Goal: Find contact information: Find contact information

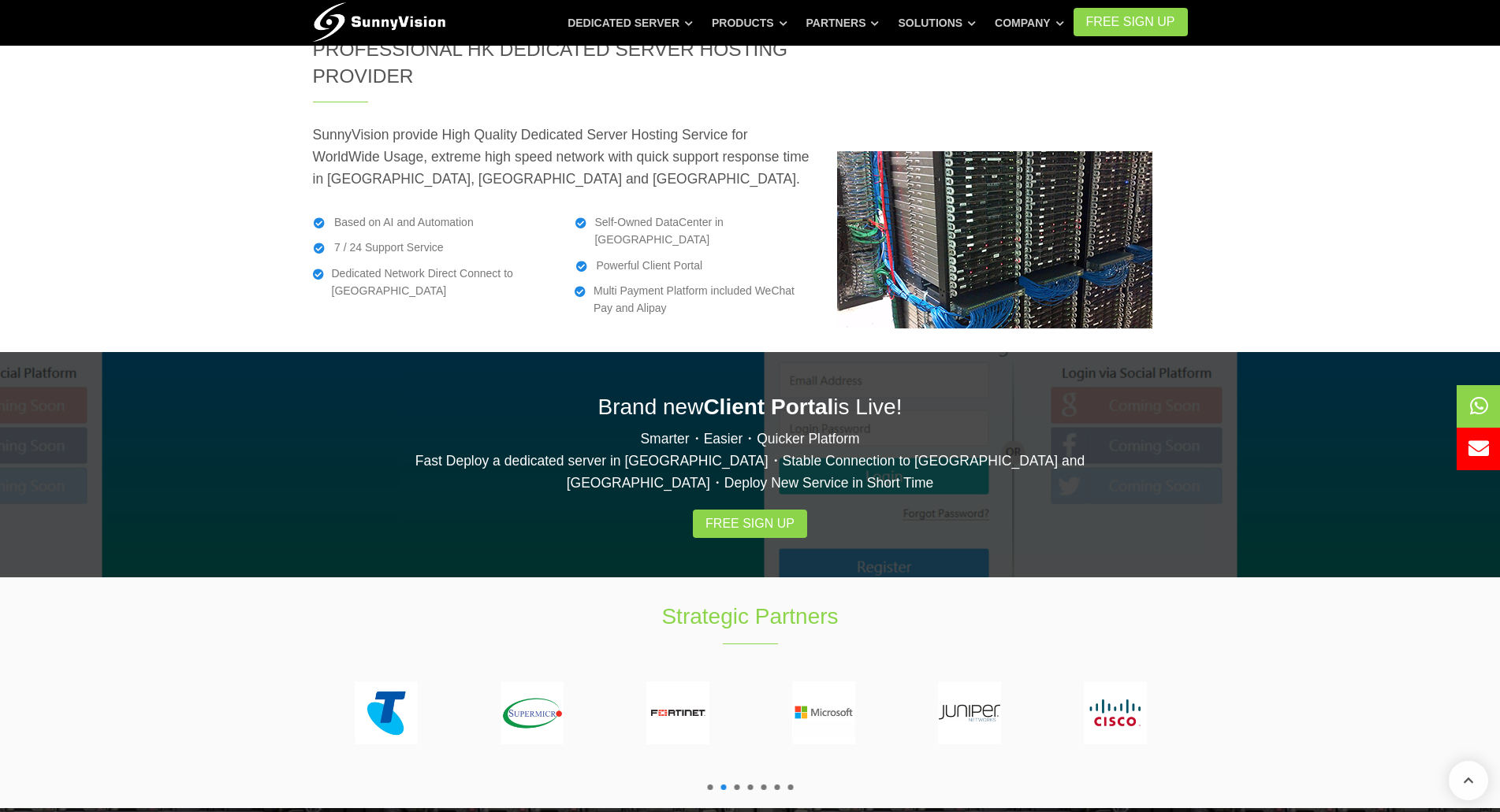
scroll to position [2363, 0]
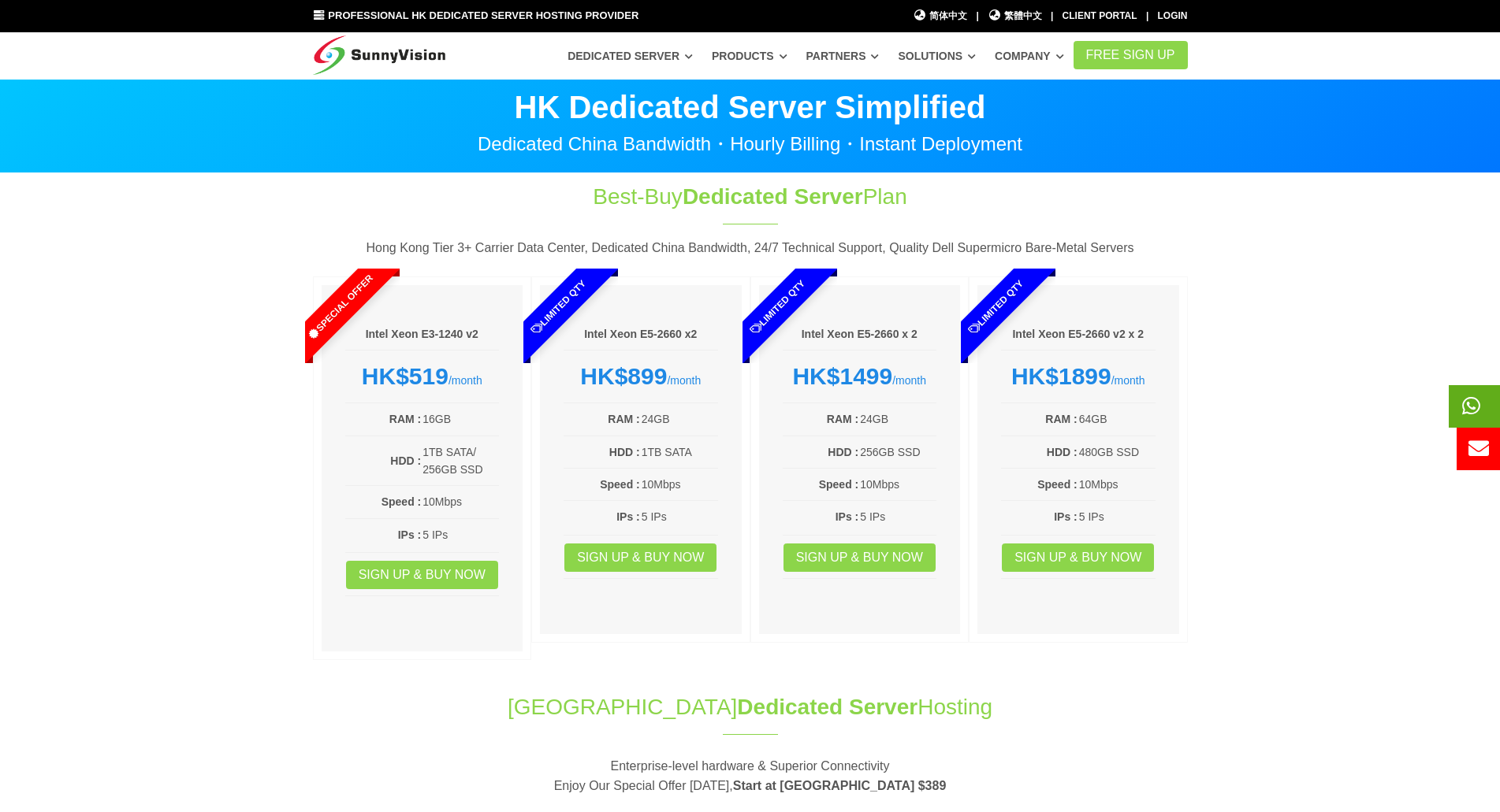
click at [1467, 405] on icon at bounding box center [1471, 405] width 18 height 20
click at [1489, 433] on span at bounding box center [1504, 449] width 100 height 42
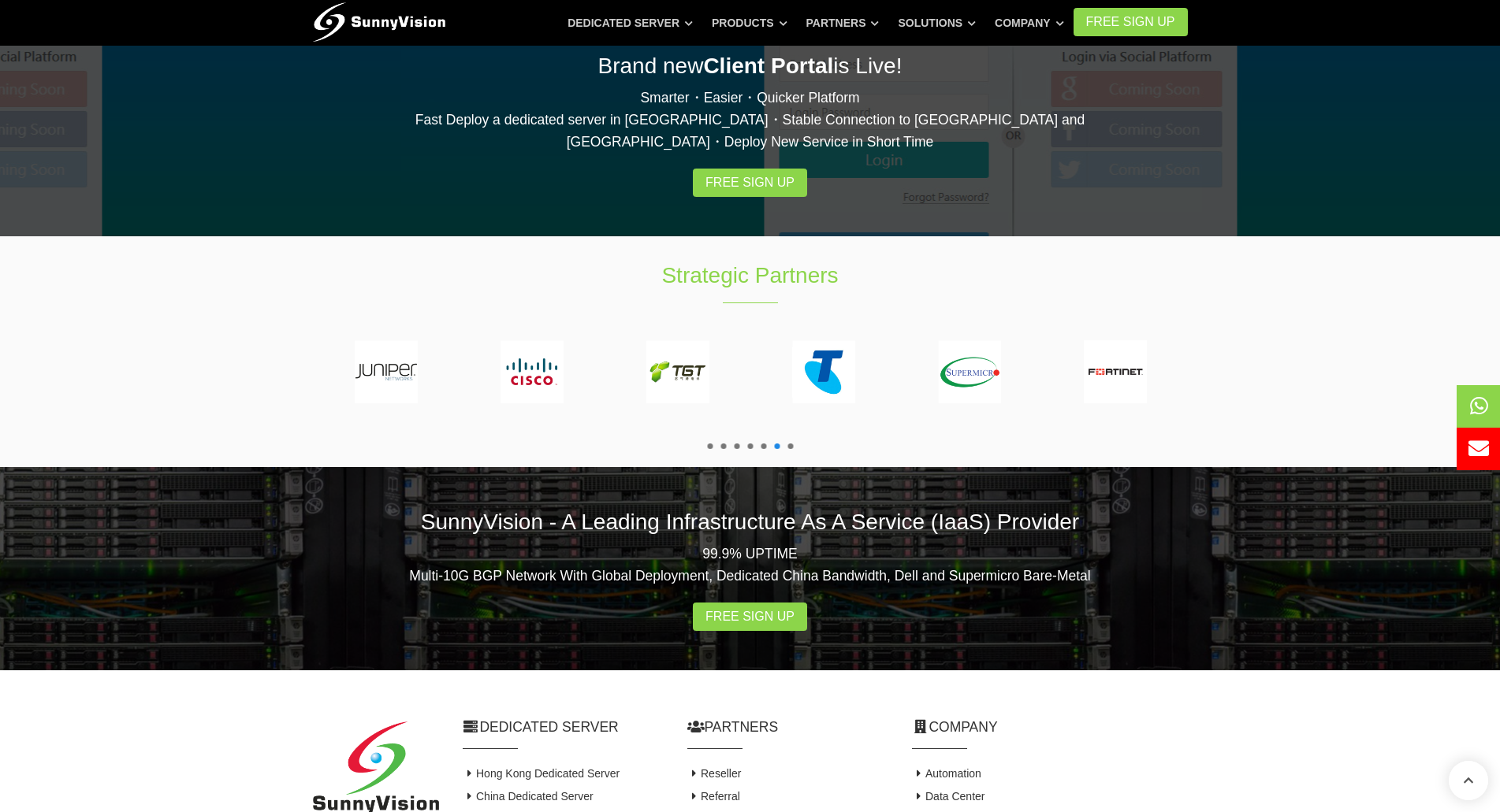
scroll to position [2822, 0]
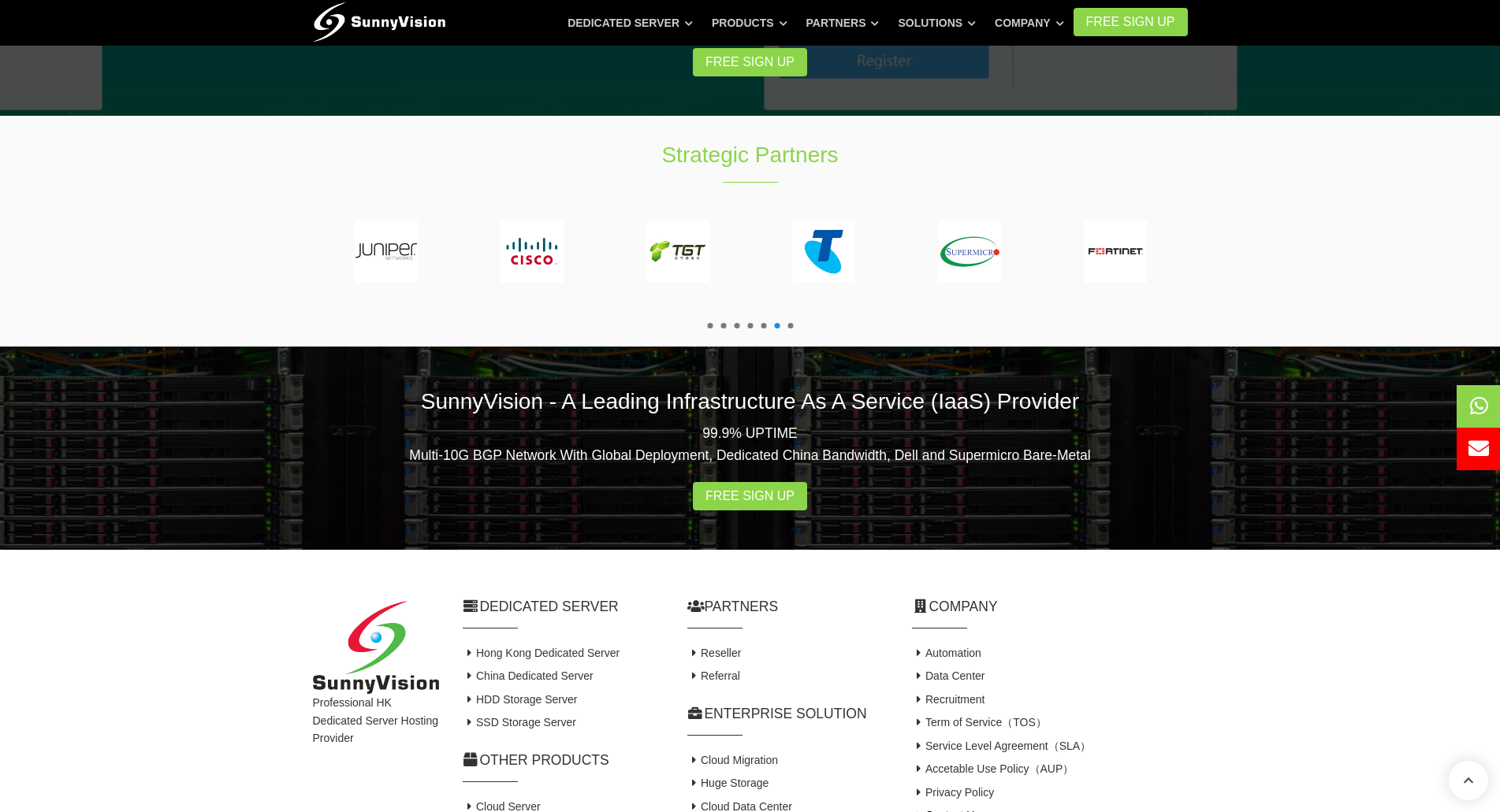
click at [935, 809] on link "Contact Us" at bounding box center [946, 814] width 69 height 12
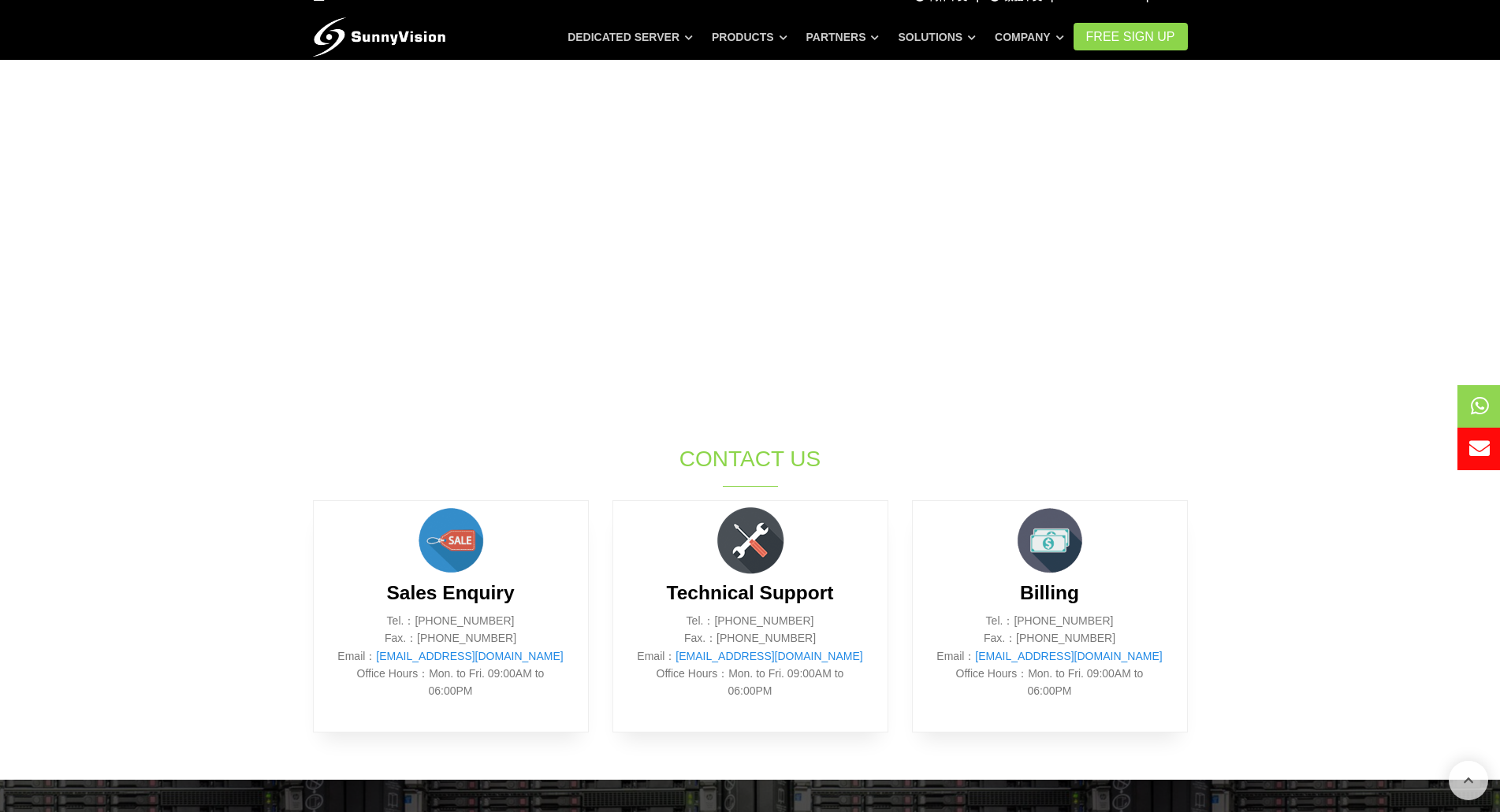
scroll to position [315, 0]
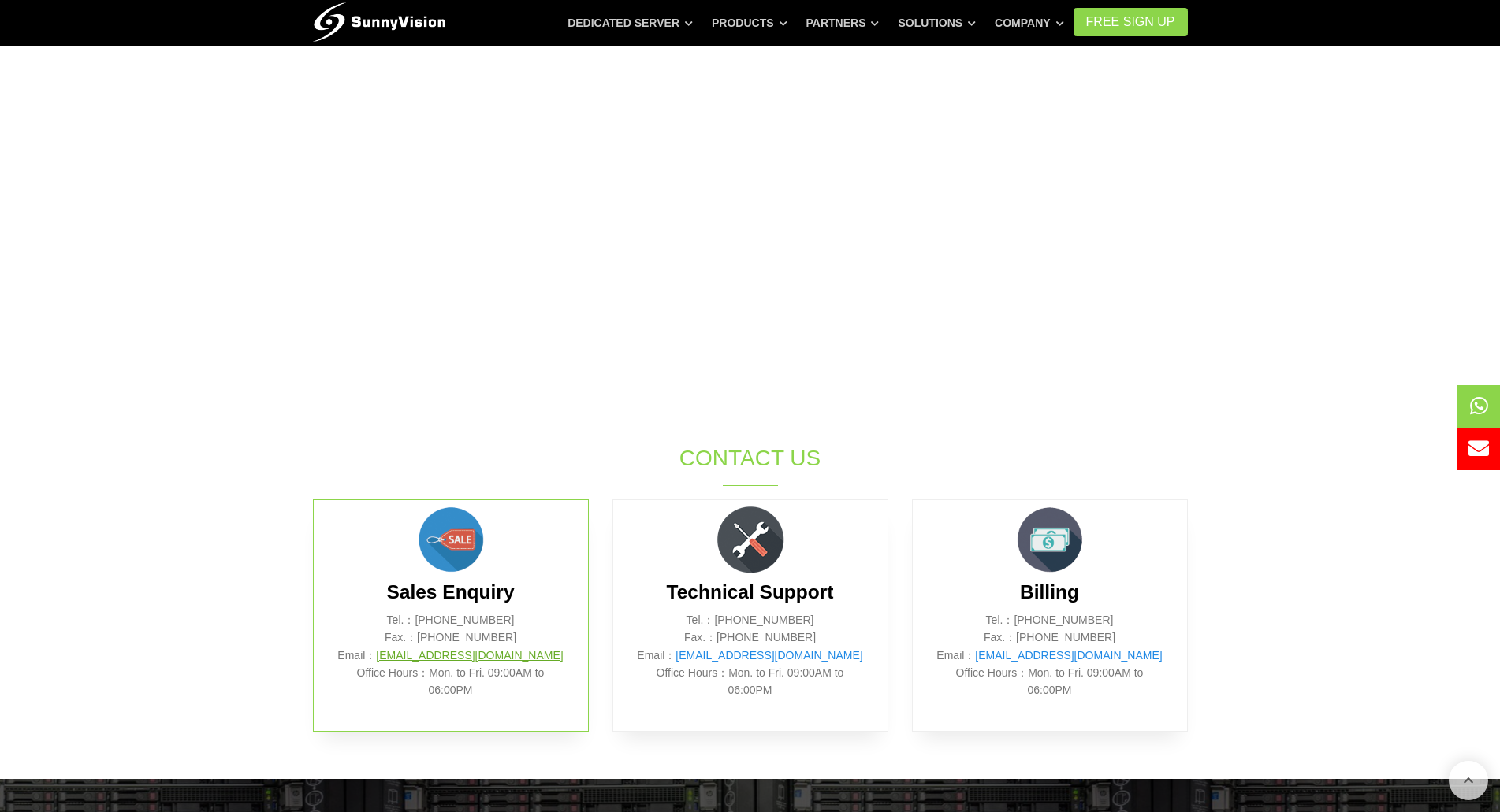
click at [491, 657] on link "sales@sunnyvision.com" at bounding box center [469, 655] width 187 height 12
click at [496, 655] on link "sales@sunnyvision.com" at bounding box center [469, 655] width 187 height 12
